Goal: Task Accomplishment & Management: Manage account settings

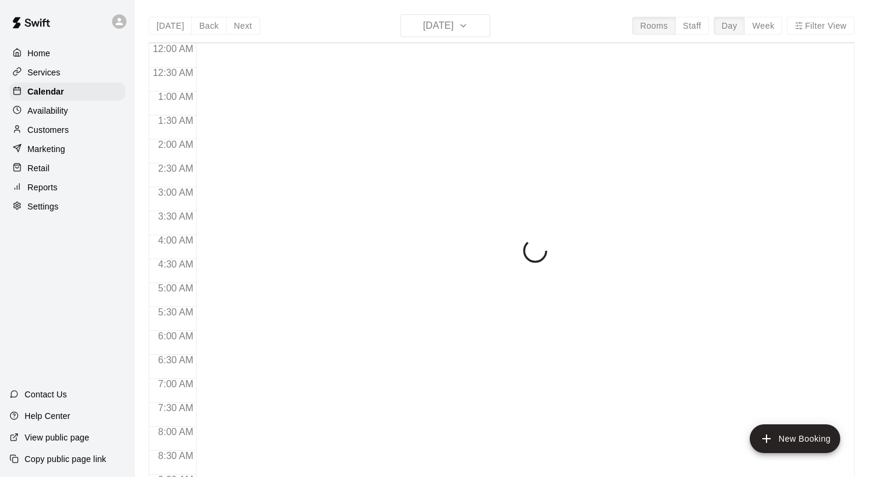
scroll to position [703, 0]
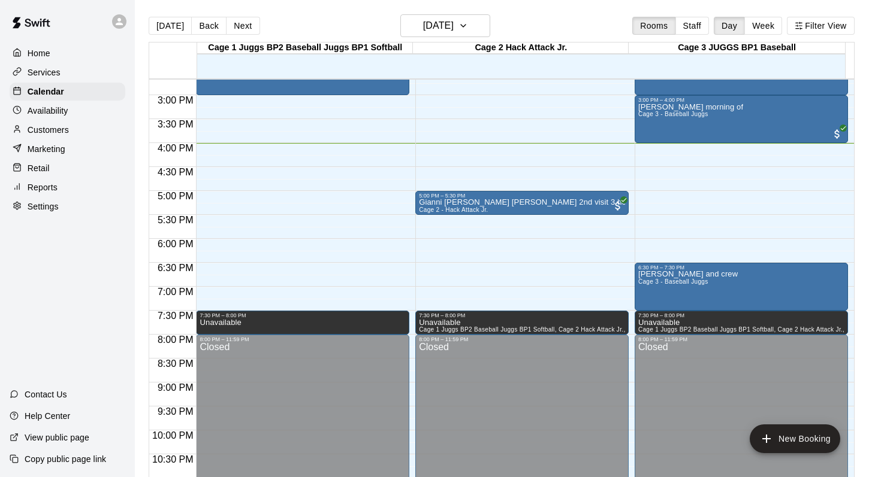
click at [566, 10] on main "Today Back Next Friday Aug 15 Rooms Staff Day Week Filter View Cage 1 Juggs BP2…" at bounding box center [503, 248] width 737 height 497
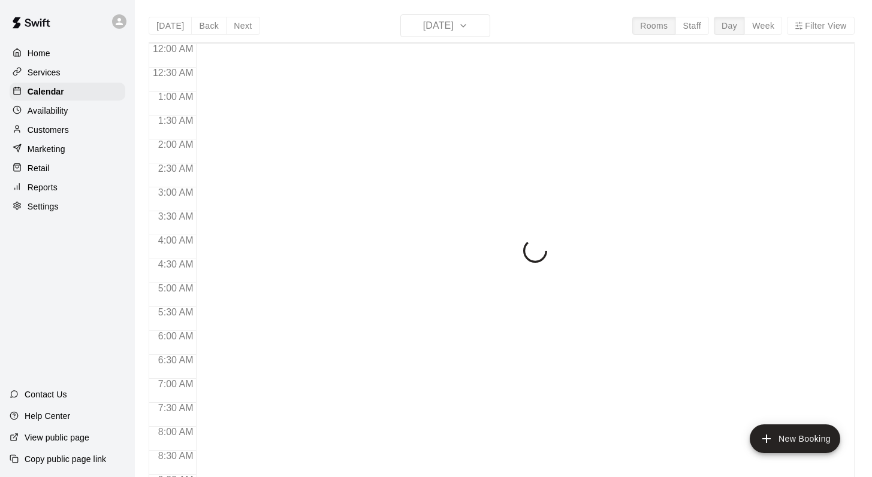
scroll to position [703, 0]
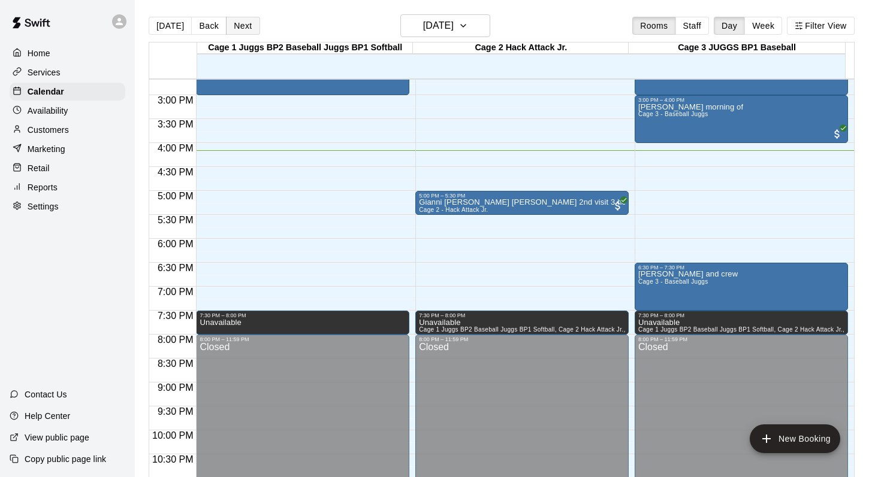
click at [238, 26] on button "Next" at bounding box center [243, 26] width 34 height 18
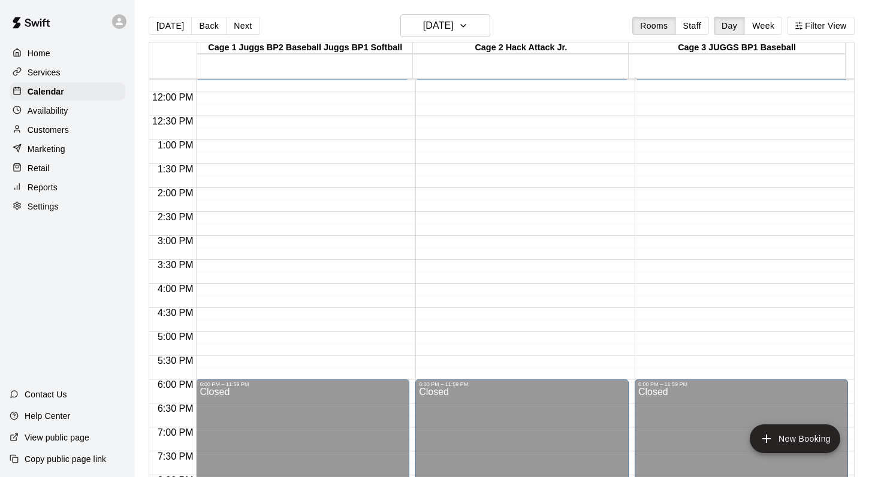
scroll to position [572, 0]
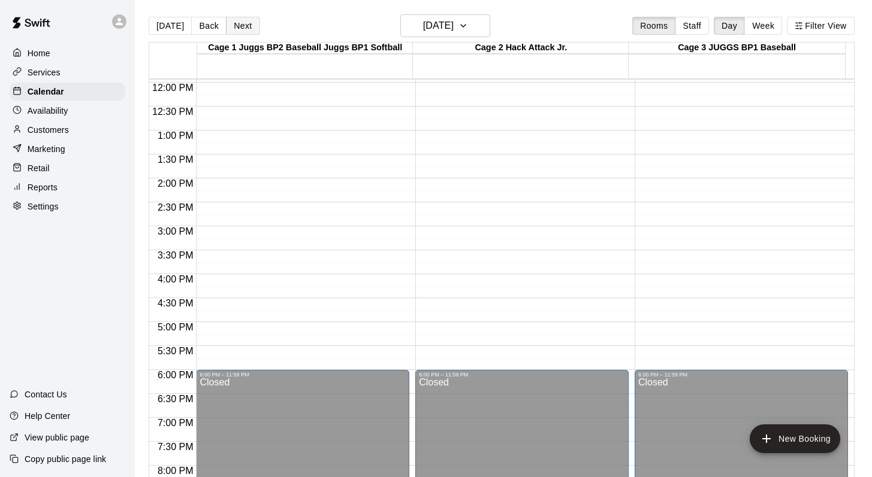
click at [238, 20] on button "Next" at bounding box center [243, 26] width 34 height 18
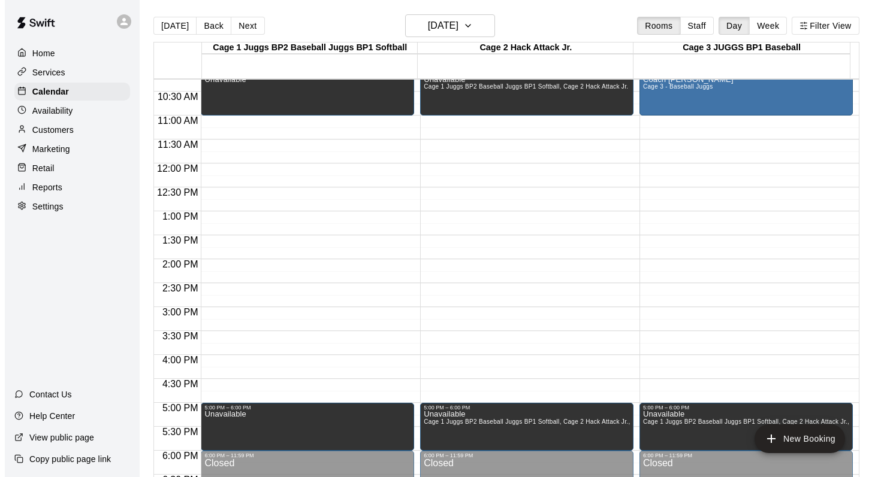
scroll to position [488, 0]
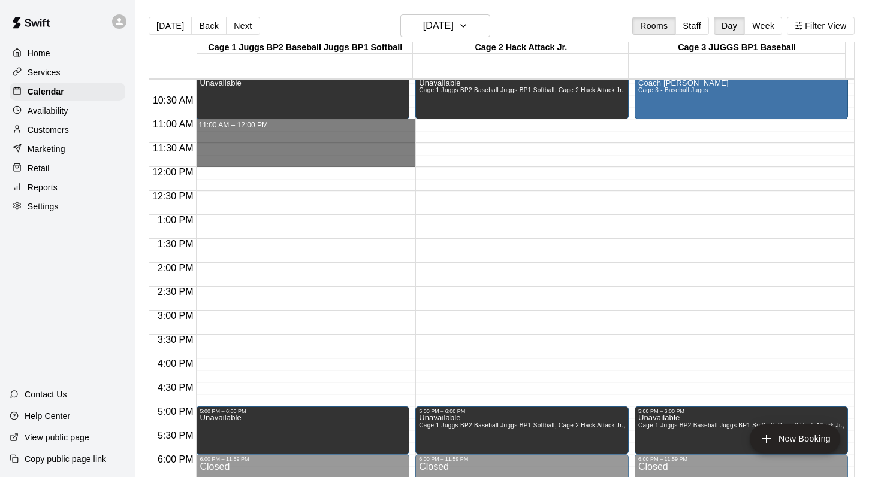
drag, startPoint x: 210, startPoint y: 123, endPoint x: 211, endPoint y: 156, distance: 32.4
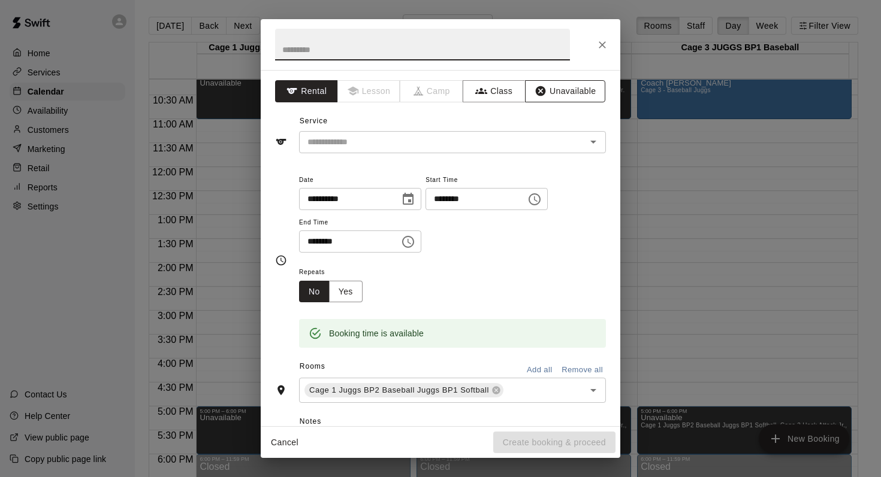
click at [557, 92] on button "Unavailable" at bounding box center [565, 91] width 80 height 22
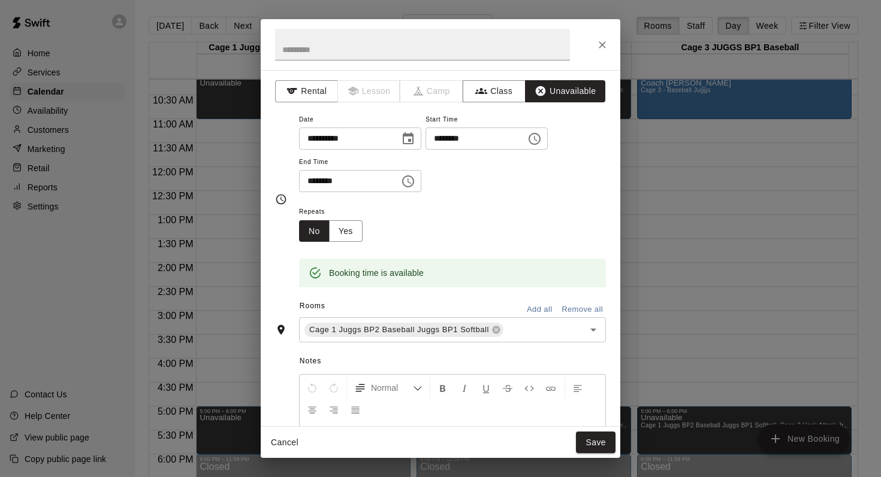
click at [524, 298] on div "Rooms Add all Remove all" at bounding box center [440, 307] width 331 height 20
click at [527, 309] on button "Add all" at bounding box center [539, 310] width 38 height 19
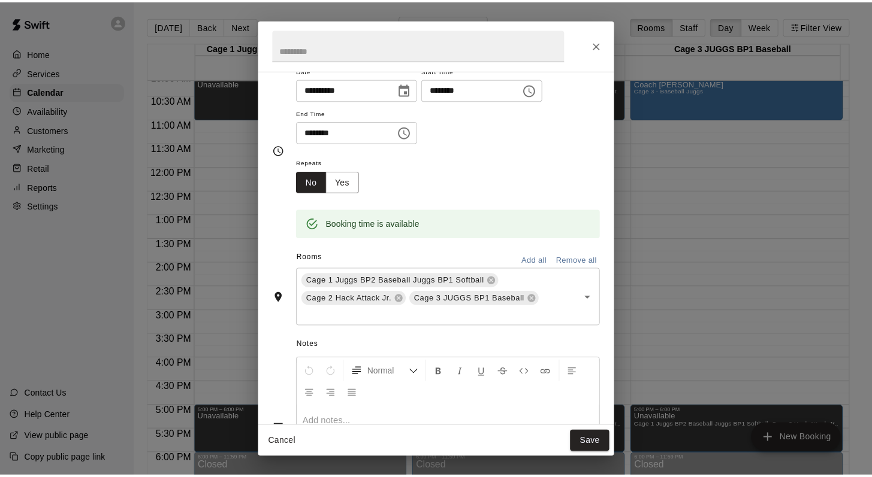
scroll to position [52, 0]
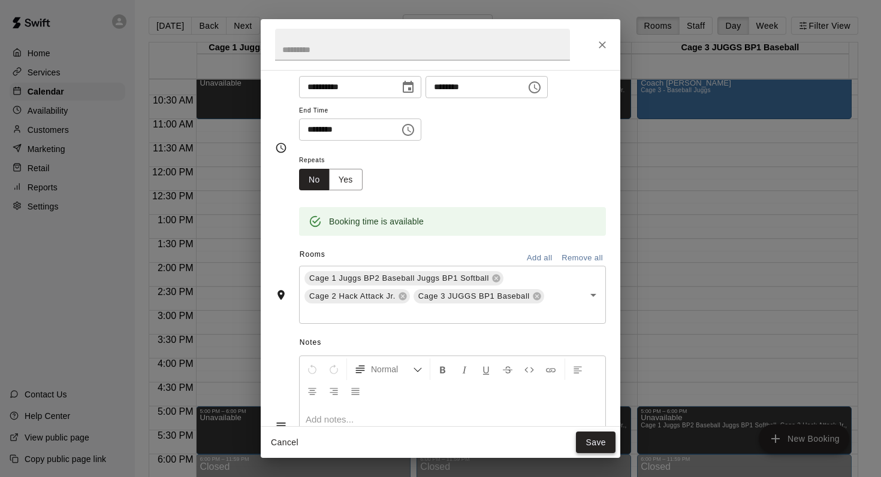
click at [590, 445] on button "Save" at bounding box center [596, 443] width 40 height 22
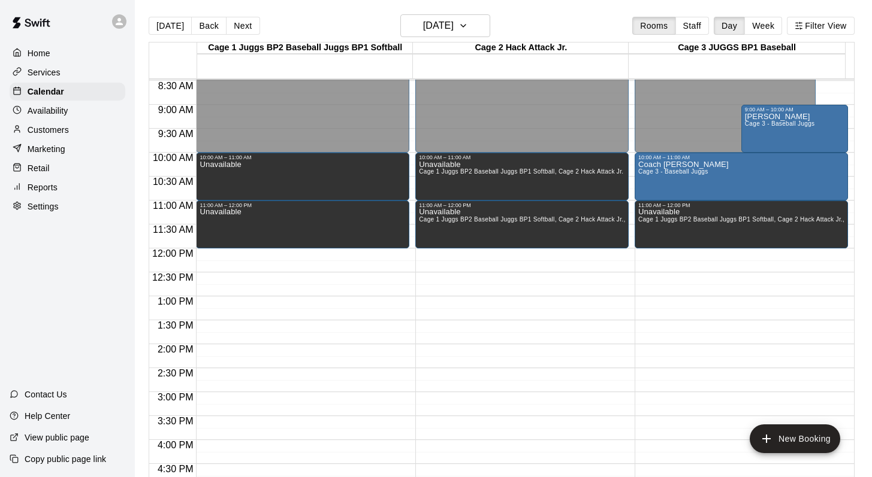
scroll to position [410, 0]
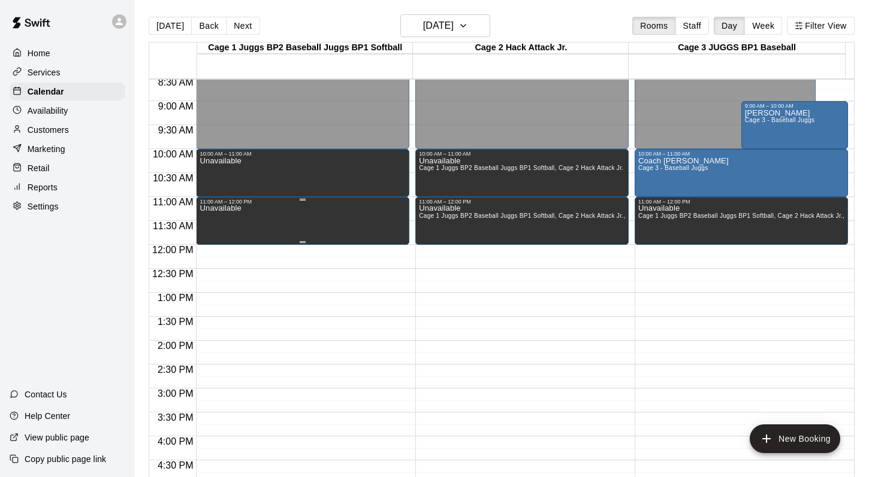
click at [281, 225] on div "Unavailable" at bounding box center [303, 443] width 206 height 477
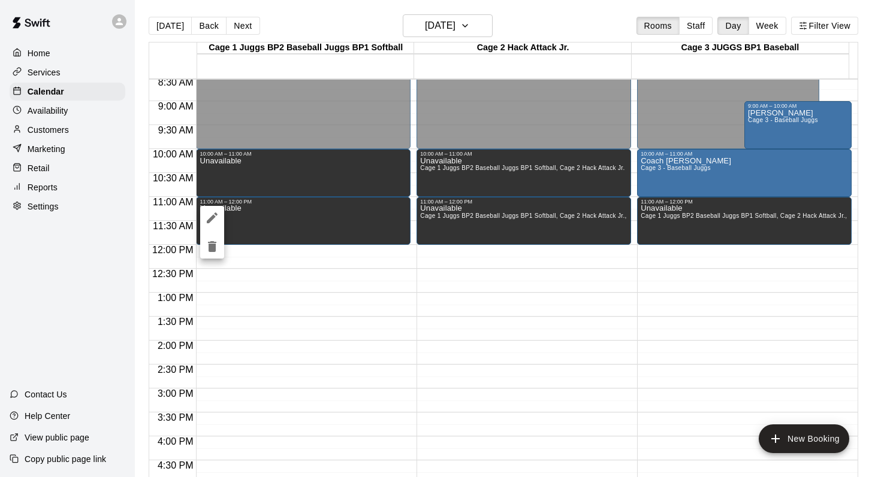
click at [230, 125] on div at bounding box center [440, 238] width 881 height 477
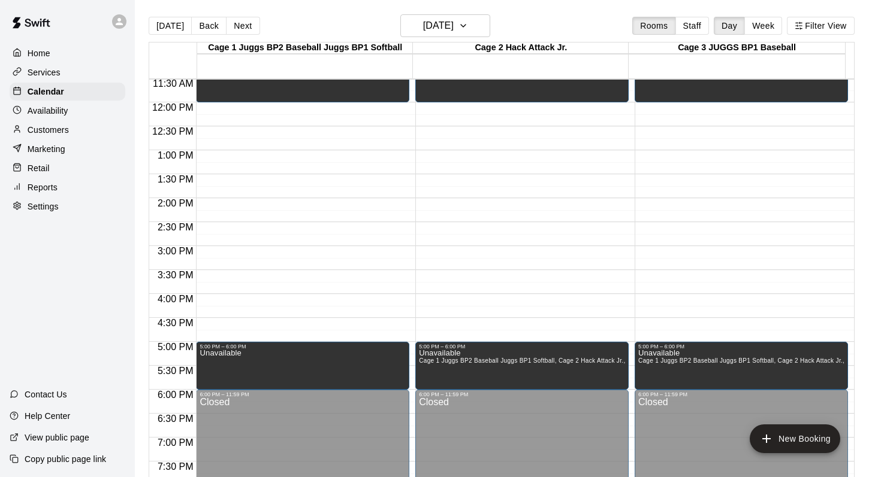
scroll to position [546, 0]
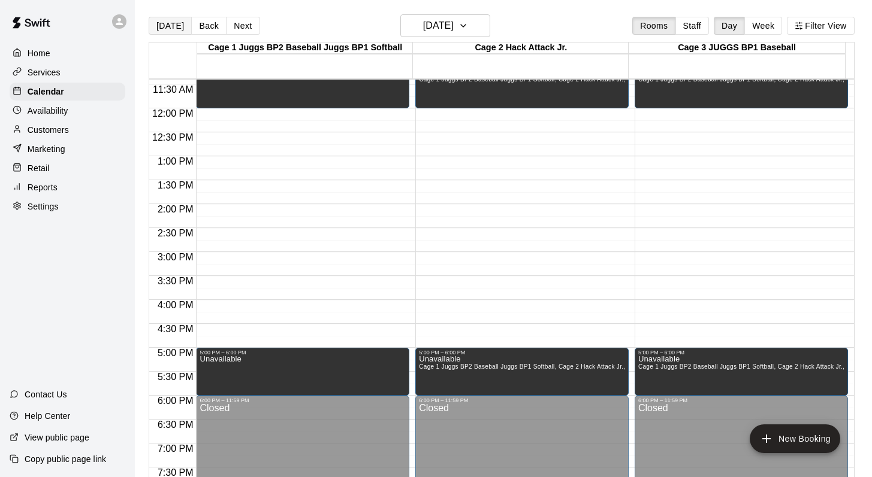
click at [174, 26] on button "[DATE]" at bounding box center [170, 26] width 43 height 18
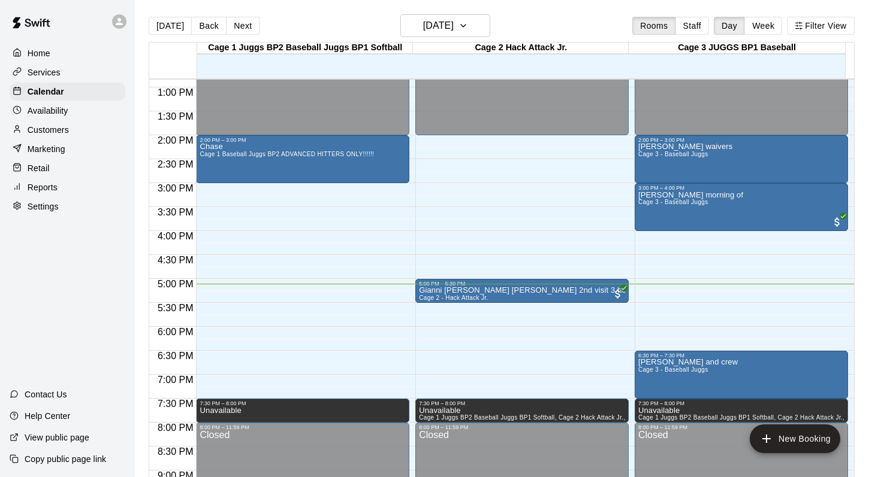
scroll to position [619, 0]
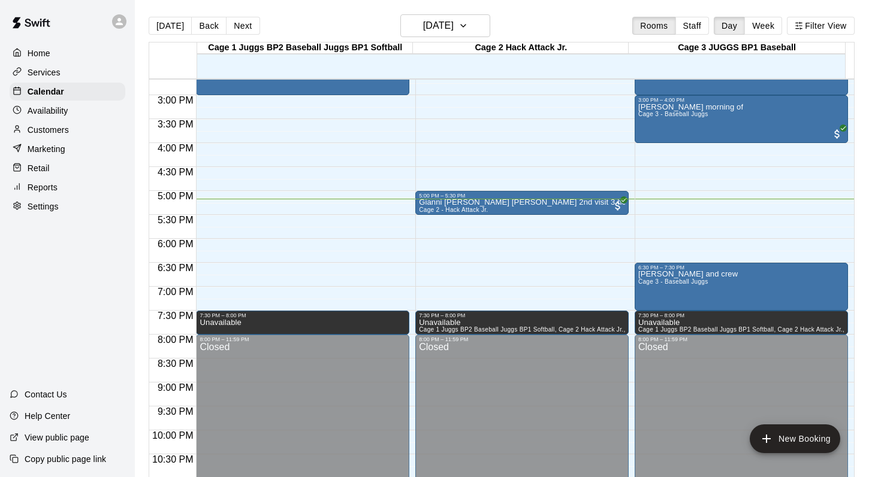
click at [302, 22] on div "Today Back Next Friday Aug 15 Rooms Staff Day Week Filter View" at bounding box center [502, 28] width 706 height 28
click at [241, 23] on button "Next" at bounding box center [243, 26] width 34 height 18
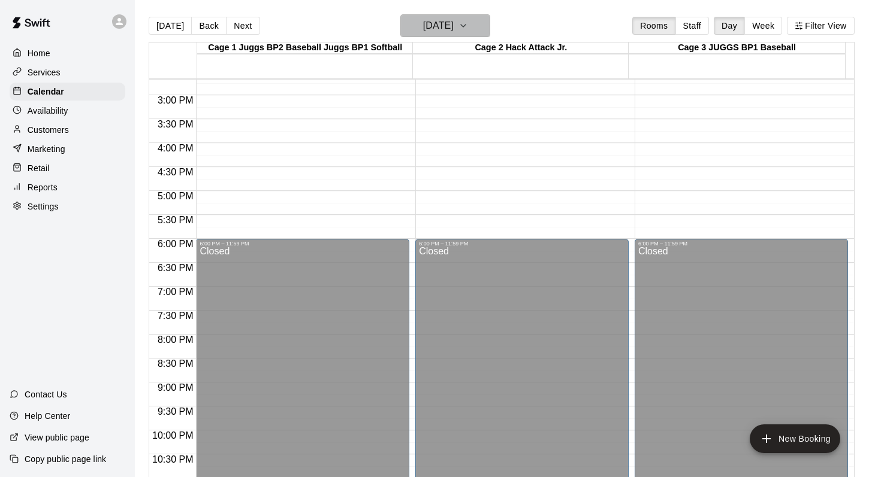
click at [468, 25] on icon "button" at bounding box center [463, 26] width 10 height 14
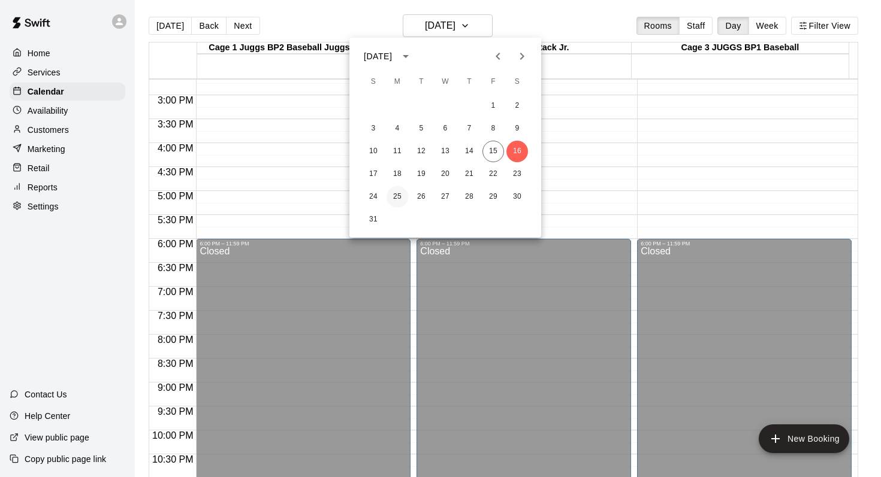
click at [395, 195] on button "25" at bounding box center [397, 197] width 22 height 22
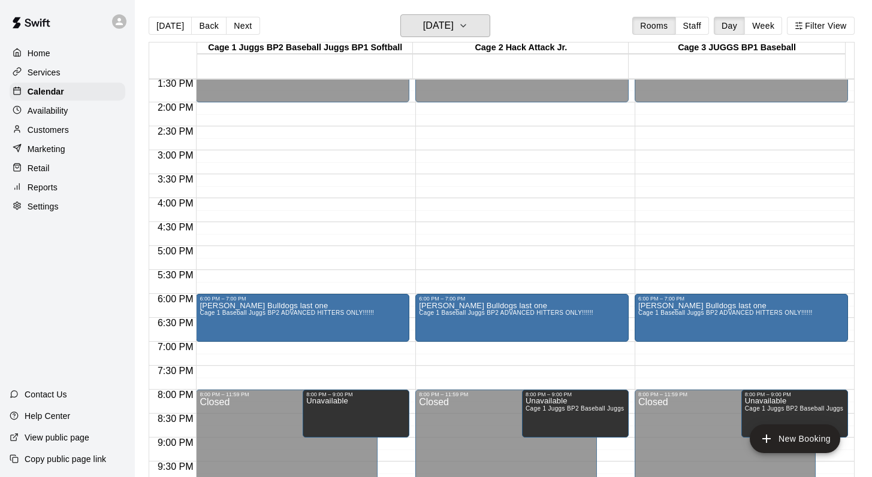
scroll to position [580, 0]
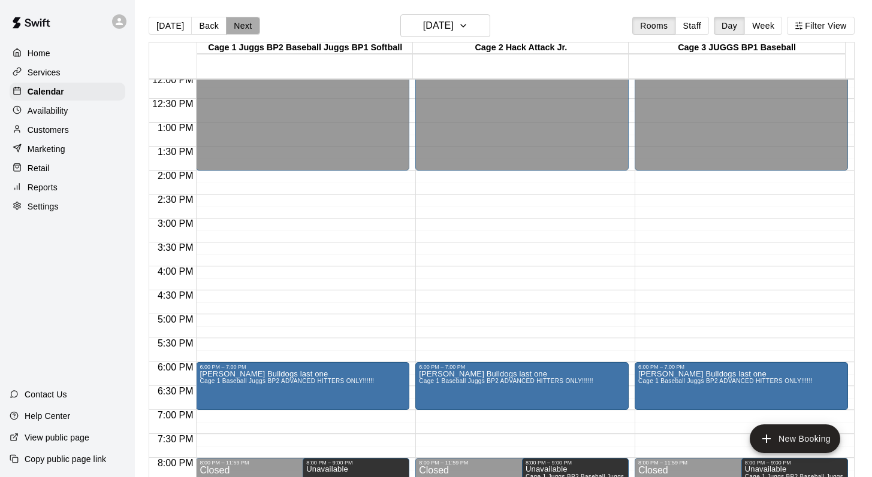
click at [247, 27] on button "Next" at bounding box center [243, 26] width 34 height 18
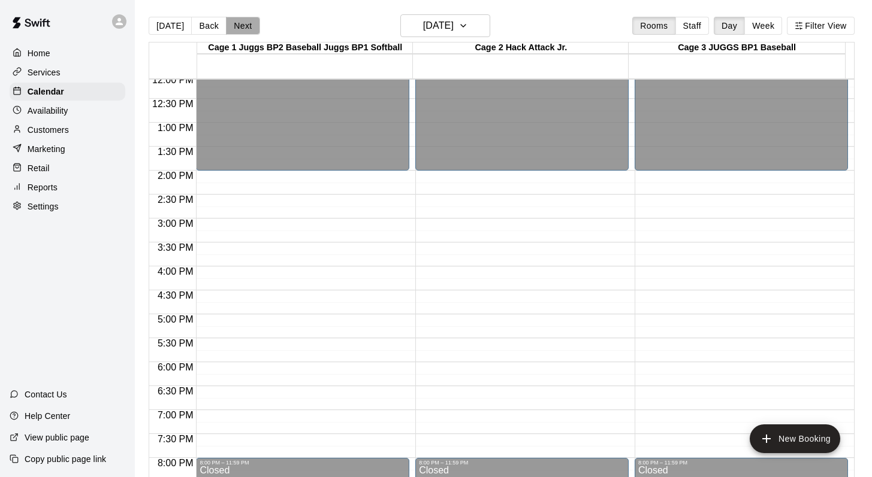
click at [236, 26] on button "Next" at bounding box center [243, 26] width 34 height 18
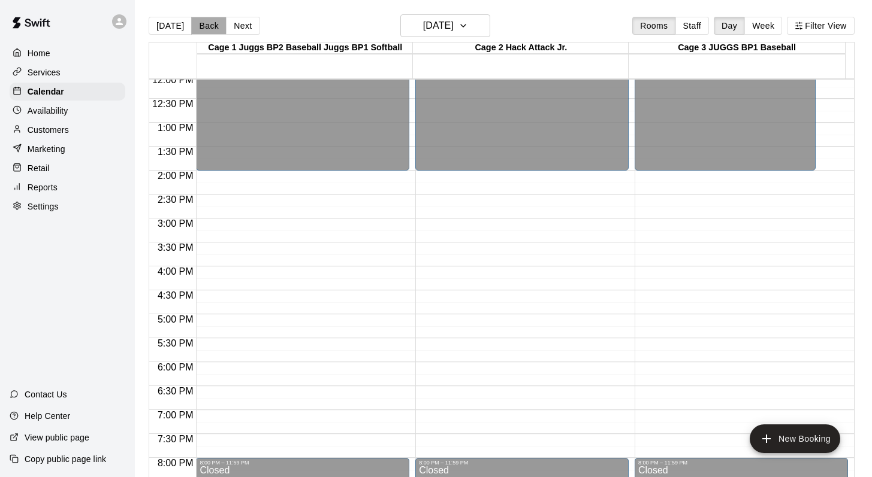
click at [205, 25] on button "Back" at bounding box center [208, 26] width 35 height 18
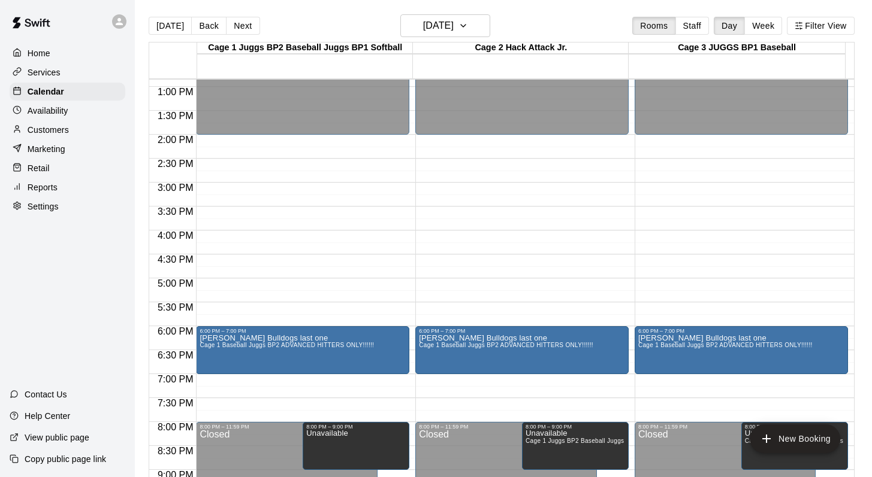
scroll to position [612, 0]
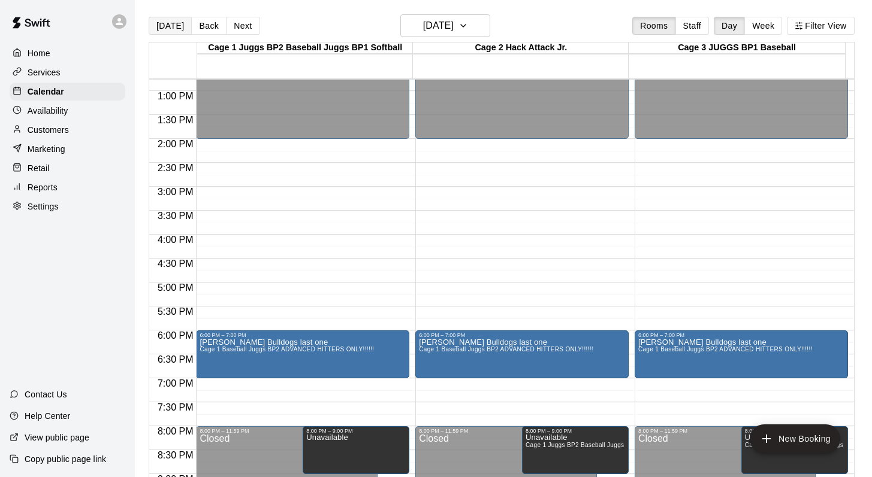
click at [164, 23] on button "[DATE]" at bounding box center [170, 26] width 43 height 18
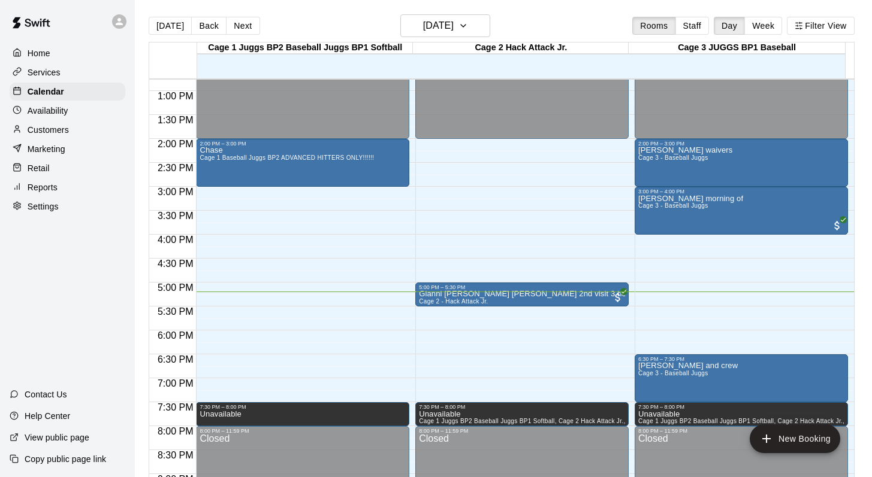
scroll to position [567, 0]
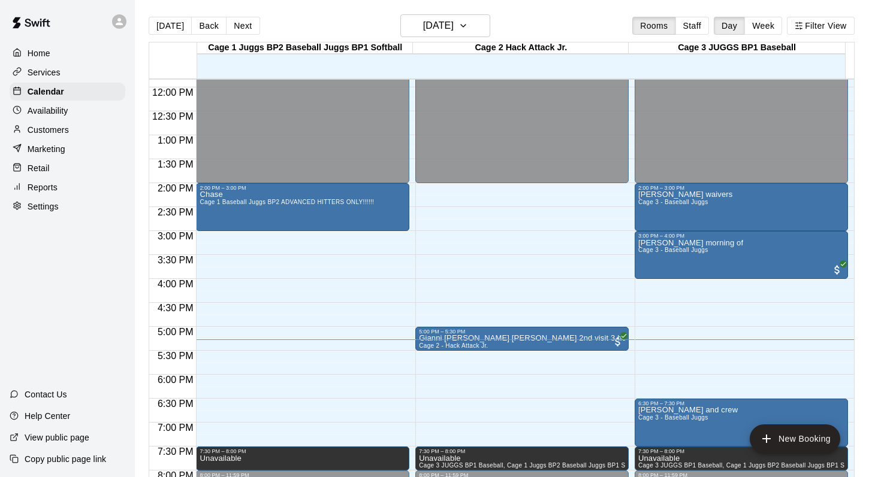
click at [36, 124] on p "Customers" at bounding box center [48, 130] width 41 height 12
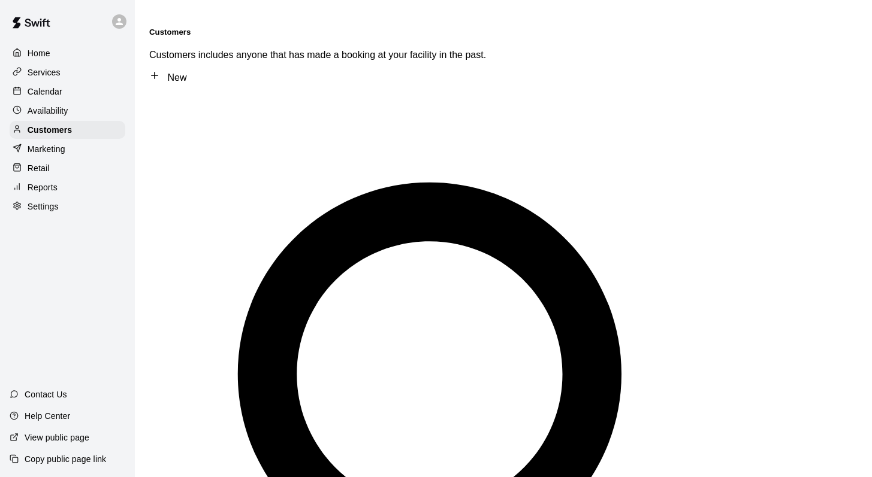
type input "****"
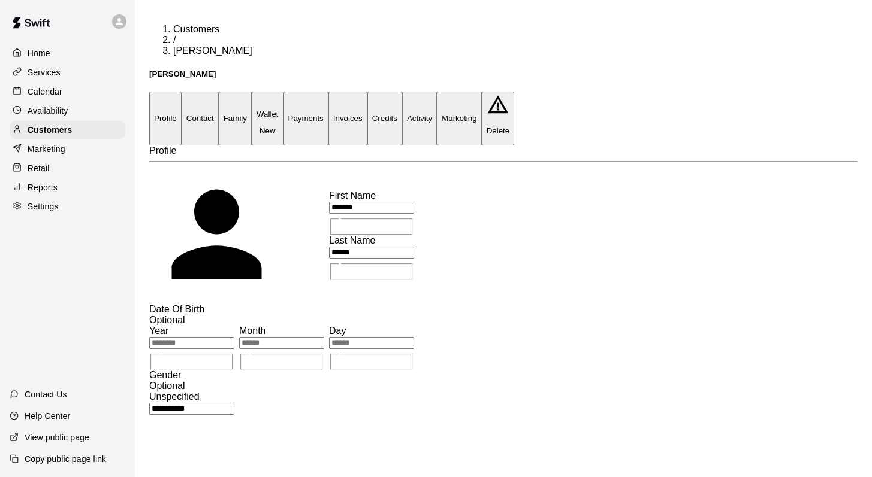
click at [402, 92] on button "Credits" at bounding box center [384, 118] width 35 height 53
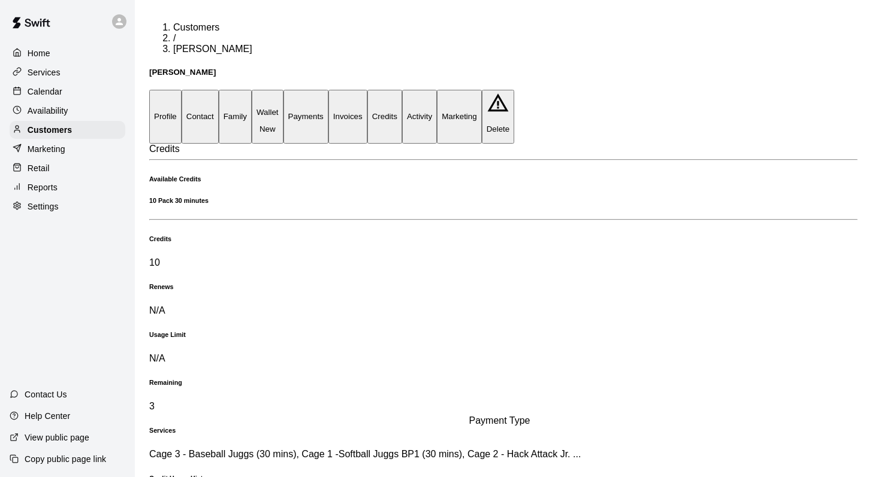
scroll to position [1, 0]
click at [45, 87] on p "Calendar" at bounding box center [45, 92] width 35 height 12
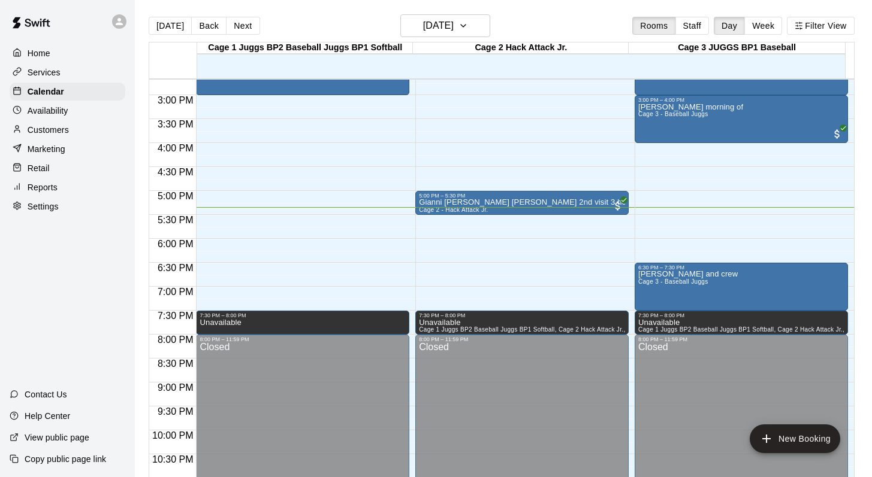
scroll to position [600, 0]
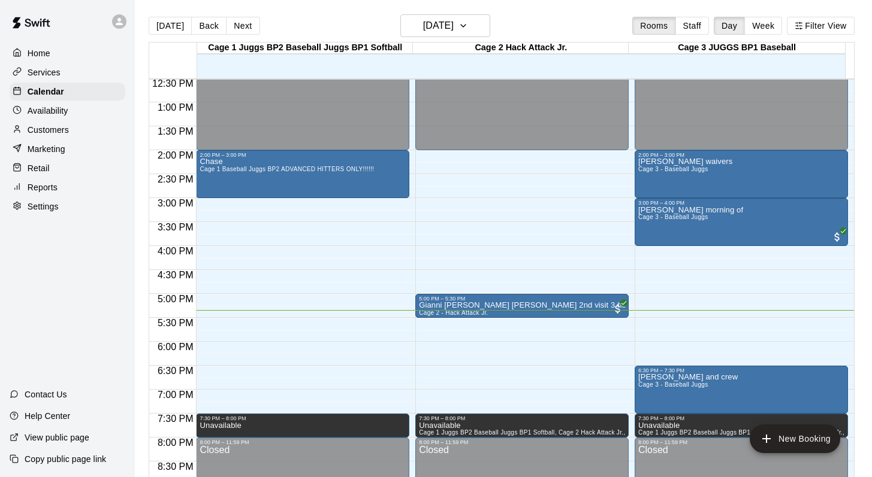
click at [54, 130] on p "Customers" at bounding box center [48, 130] width 41 height 12
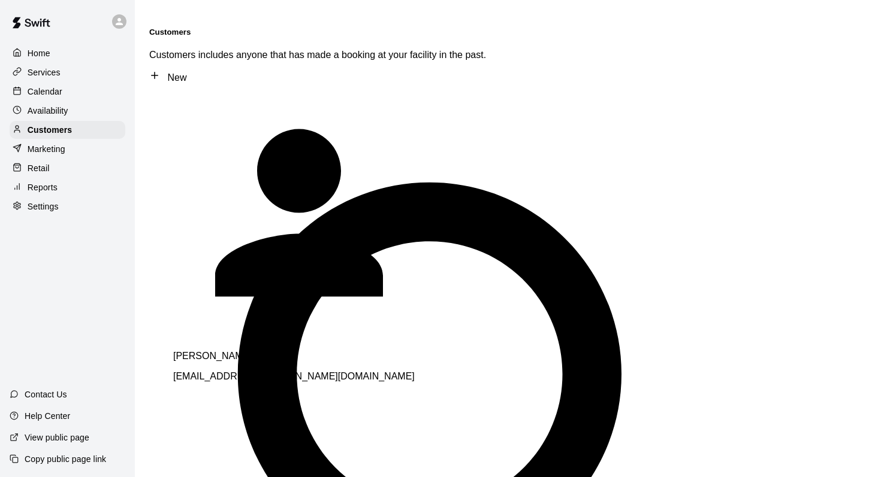
type input "**********"
click at [200, 341] on div "Nate Appleton appleton.liane@gmail.com" at bounding box center [341, 361] width 336 height 41
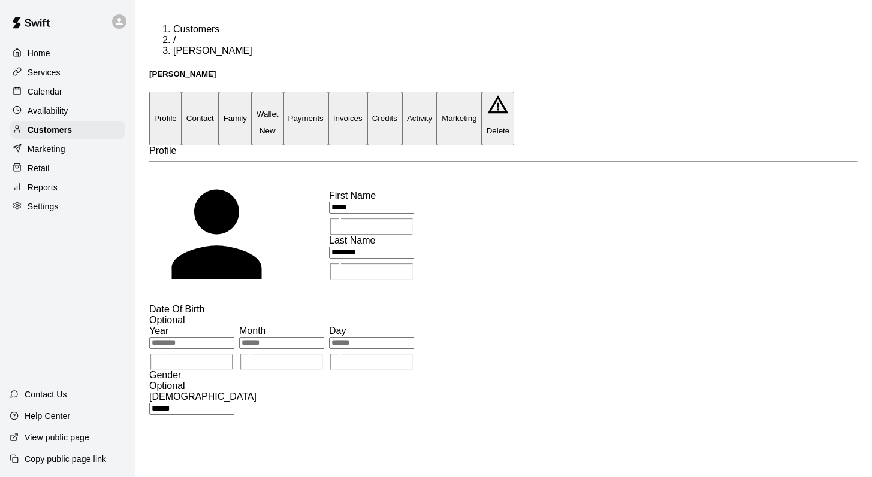
click at [252, 92] on button "Family" at bounding box center [235, 118] width 33 height 53
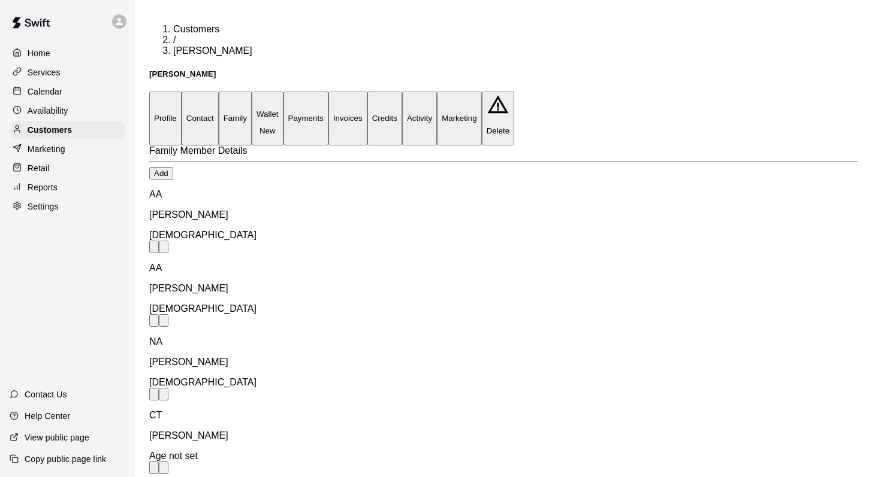
click at [437, 92] on button "Activity" at bounding box center [419, 118] width 35 height 53
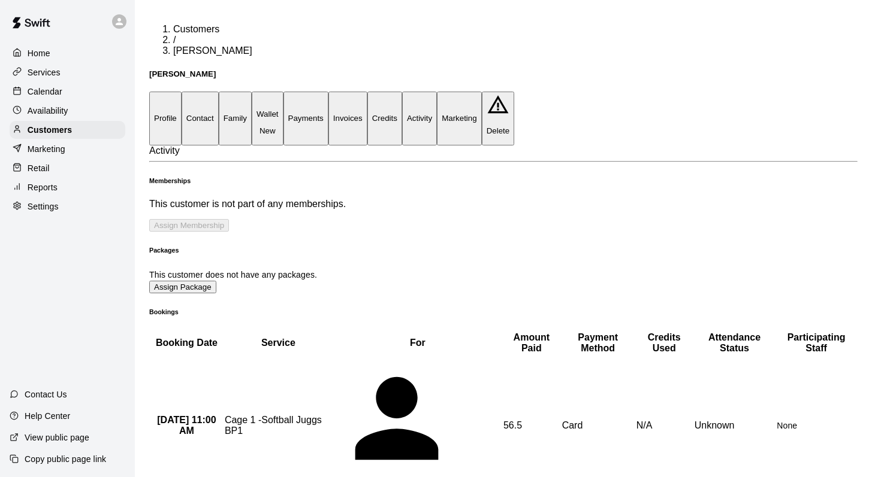
click at [252, 92] on button "Family" at bounding box center [235, 118] width 33 height 53
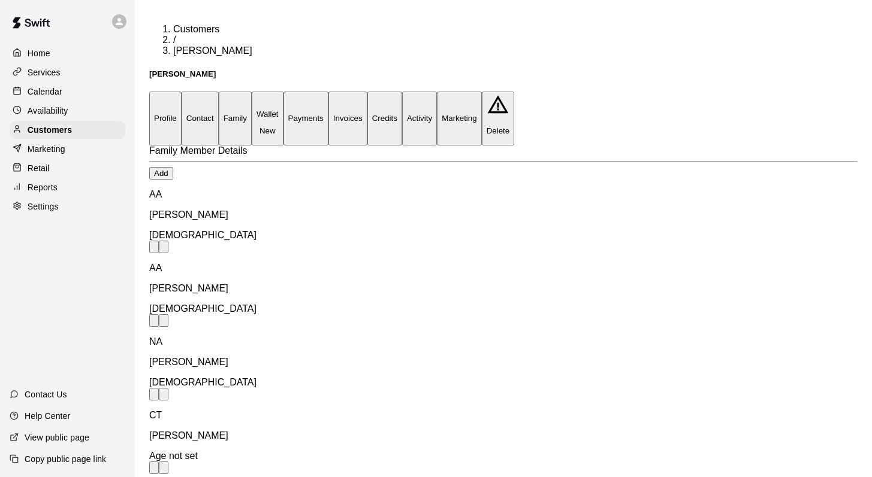
click at [49, 89] on p "Calendar" at bounding box center [45, 92] width 35 height 12
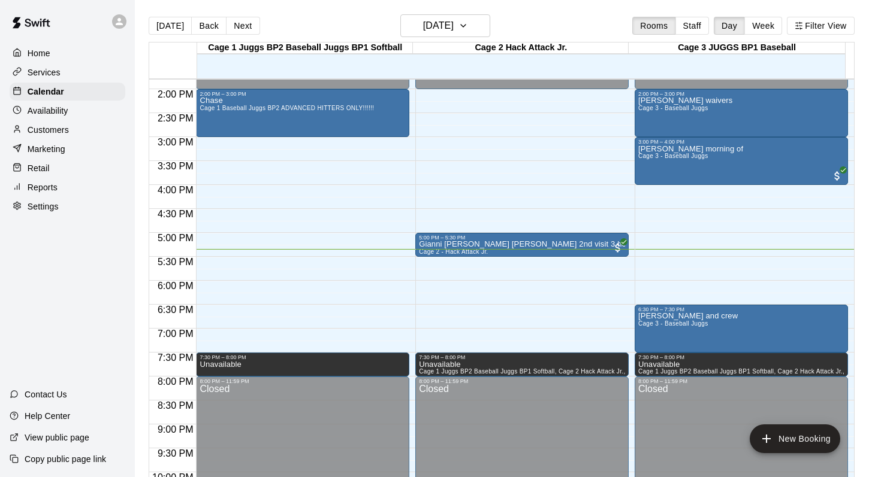
scroll to position [666, 0]
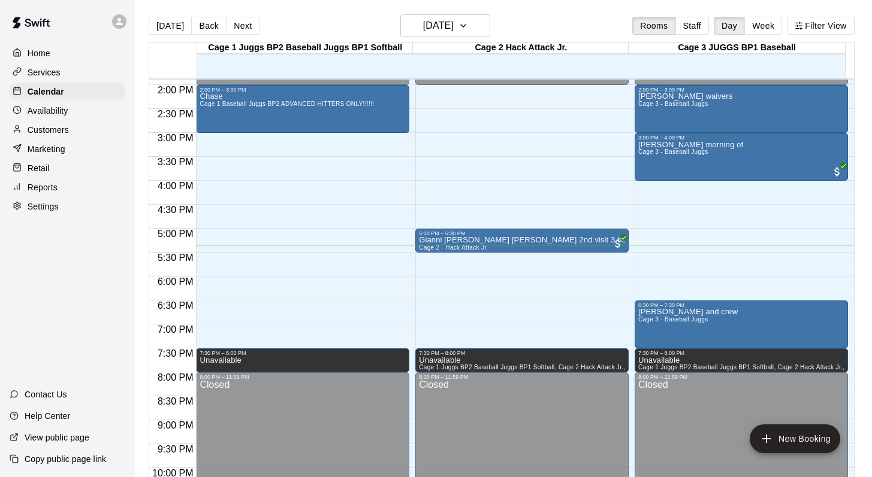
click at [534, 20] on div "Today Back Next Friday Aug 15 Rooms Staff Day Week Filter View" at bounding box center [502, 28] width 706 height 28
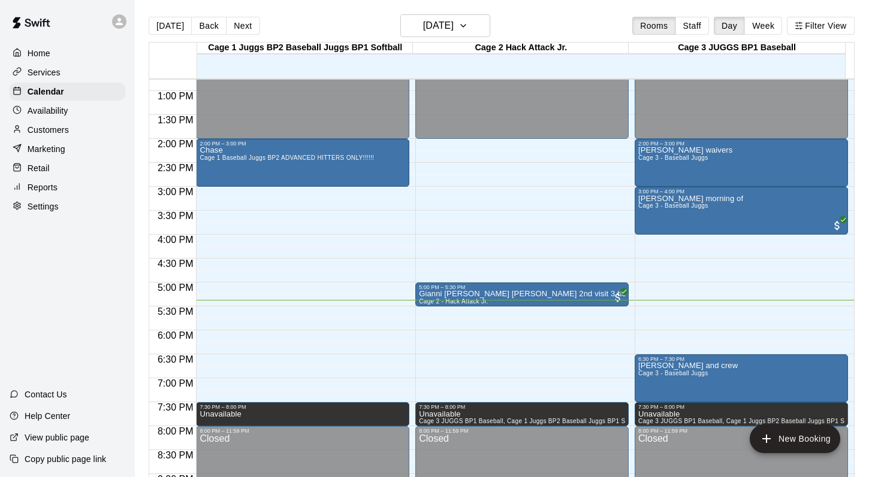
scroll to position [615, 0]
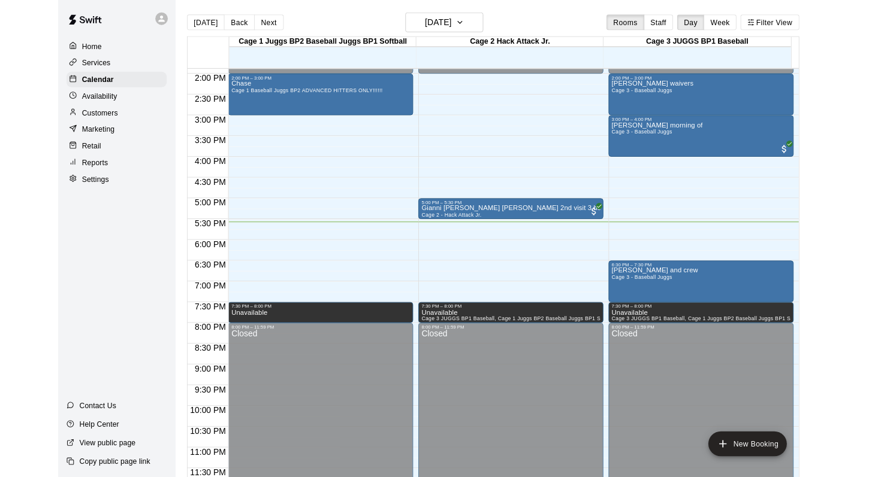
scroll to position [703, 0]
